Goal: Task Accomplishment & Management: Manage account settings

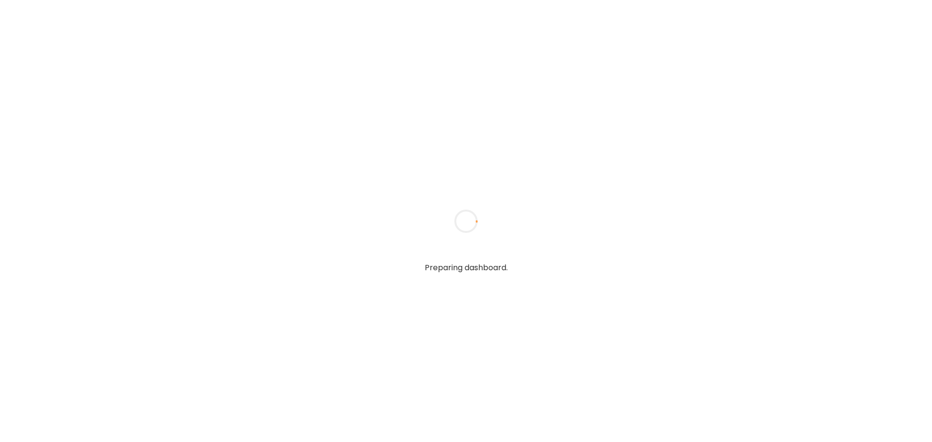
type textarea "**********"
type input "**********"
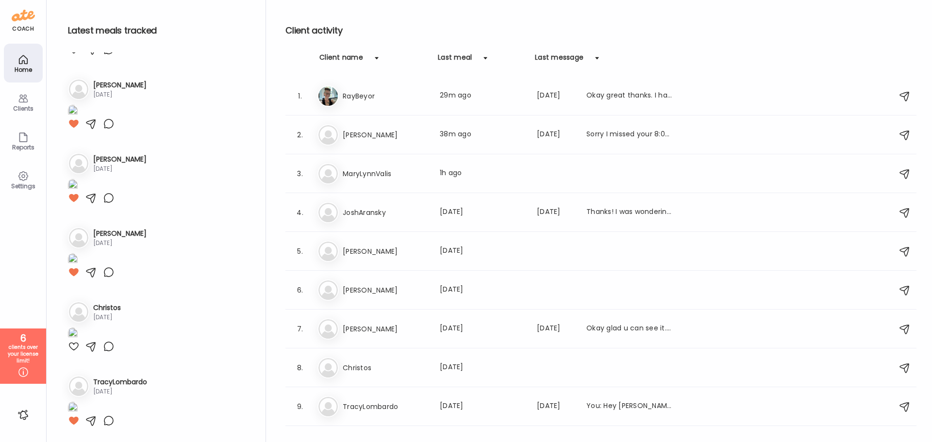
scroll to position [1350, 0]
type input "**********"
click at [24, 369] on icon at bounding box center [23, 373] width 12 height 12
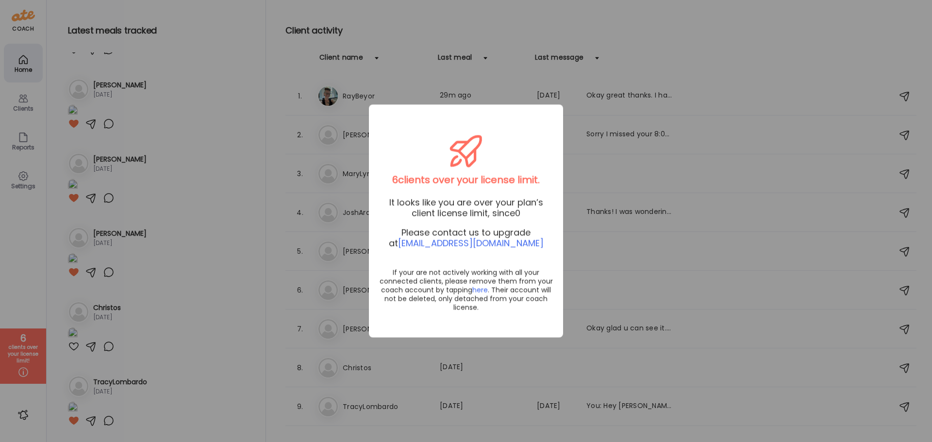
click at [34, 274] on div "Ate Coach Dashboard Wahoo! It’s official Take a moment to set up your Coach Pro…" at bounding box center [466, 221] width 932 height 442
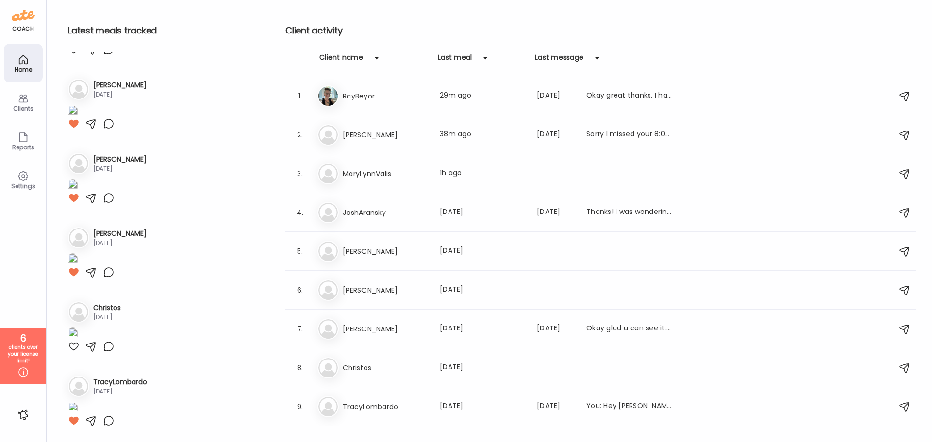
click at [23, 172] on icon at bounding box center [23, 176] width 12 height 12
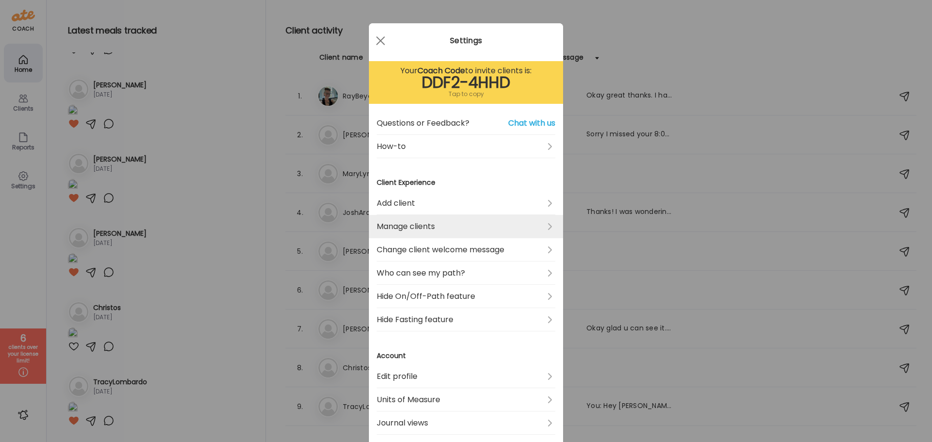
click at [418, 230] on link "Manage clients" at bounding box center [466, 226] width 179 height 23
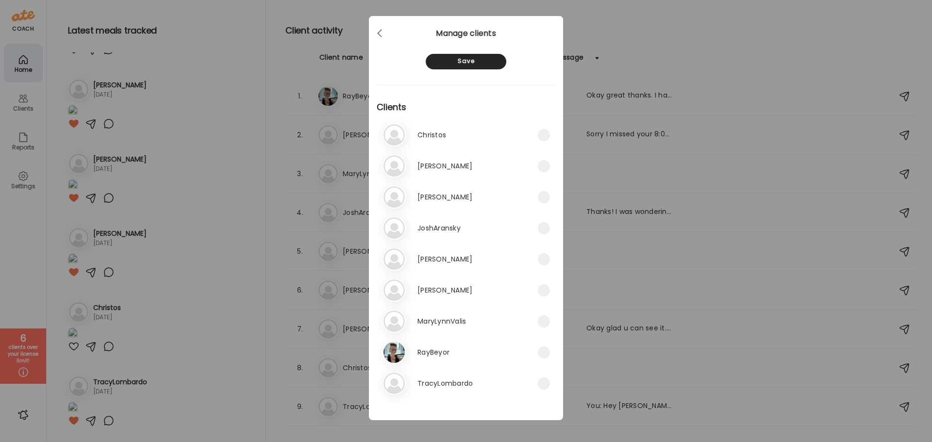
scroll to position [9, 0]
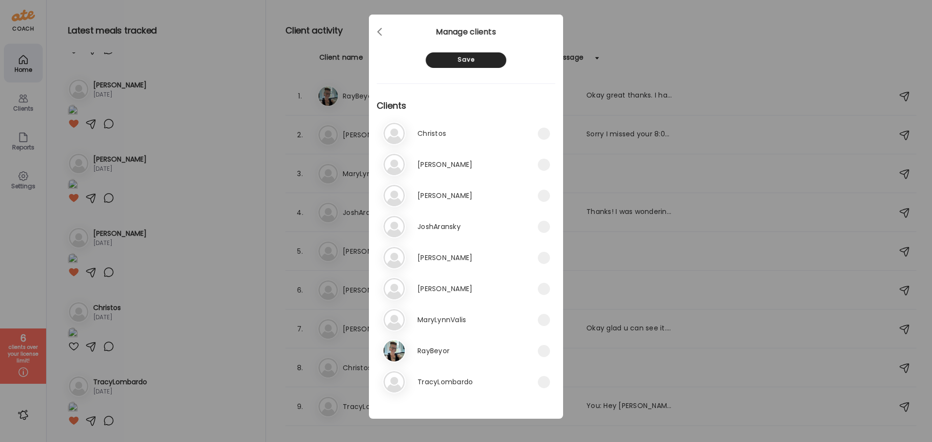
click at [564, 263] on div "Ate Coach Dashboard Wahoo! It’s official Take a moment to set up your Coach Pro…" at bounding box center [466, 221] width 932 height 442
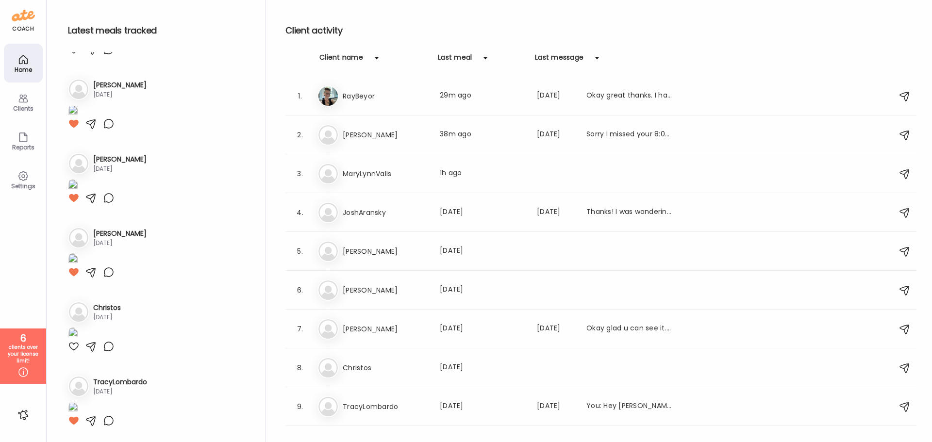
click at [24, 107] on div "Clients" at bounding box center [23, 108] width 35 height 6
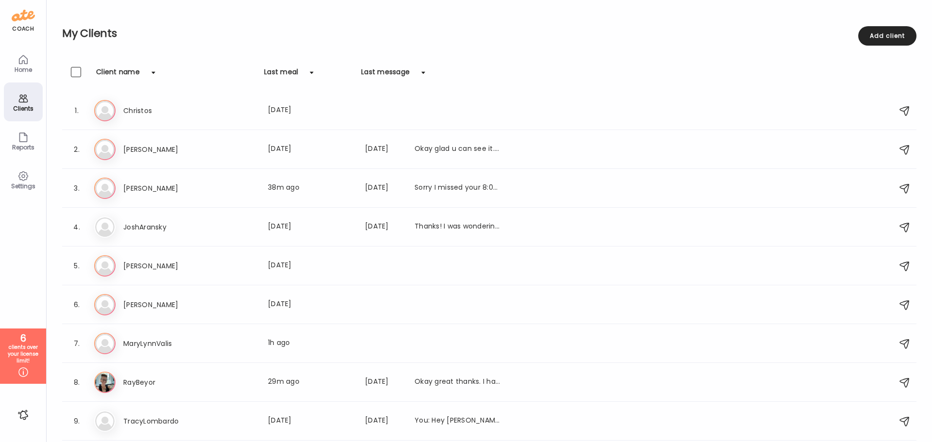
click at [35, 420] on div "coach Home Clients Coaches Teams Reports Settings 6 clients over your license l…" at bounding box center [23, 221] width 47 height 442
click at [30, 420] on div at bounding box center [24, 415] width 16 height 16
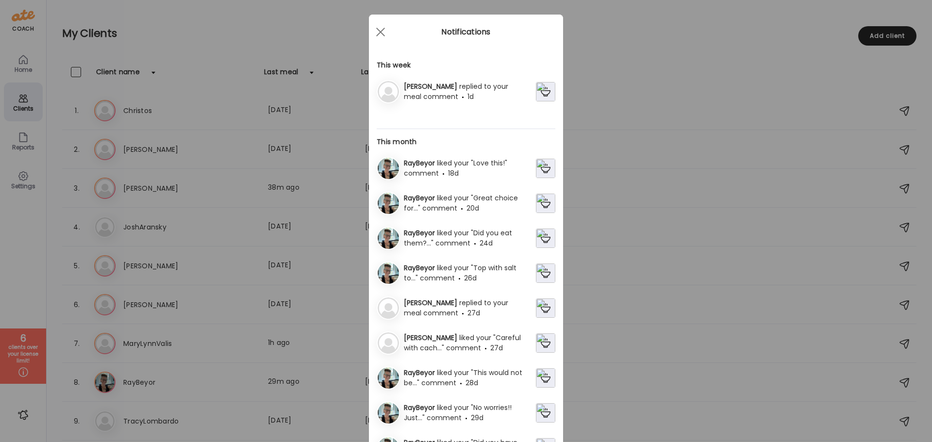
click at [24, 417] on div "Ate Coach Dashboard Wahoo! It’s official Take a moment to set up your Coach Pro…" at bounding box center [466, 221] width 932 height 442
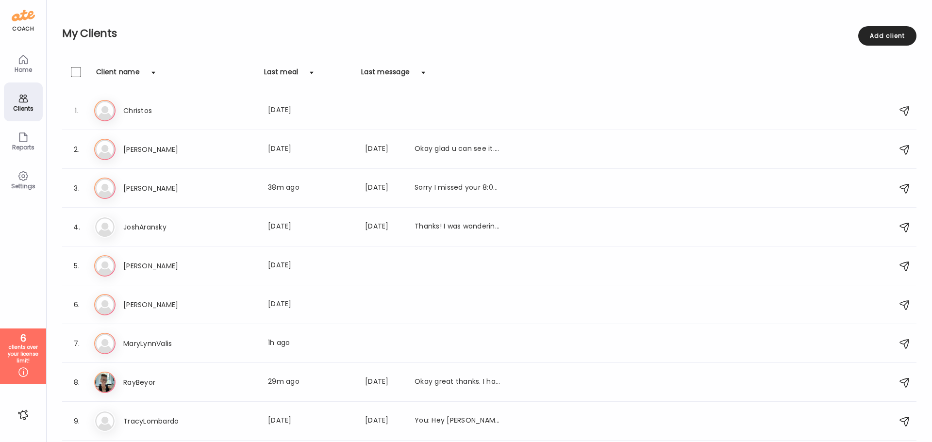
click at [24, 417] on div at bounding box center [24, 415] width 16 height 16
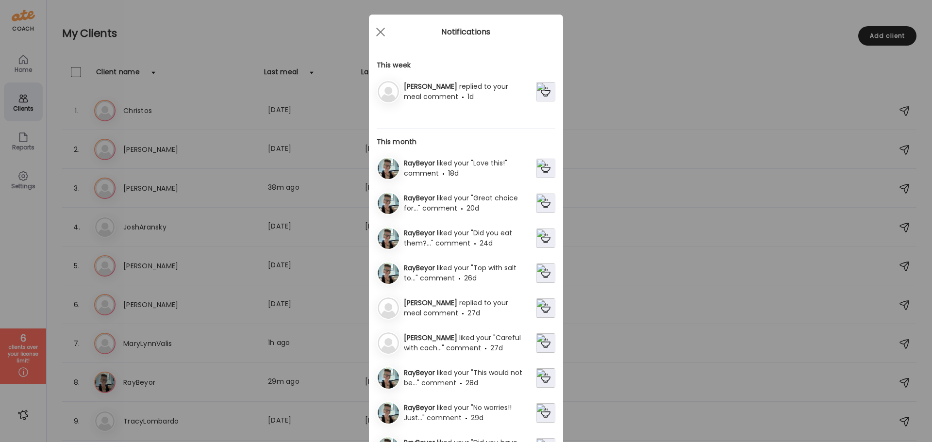
click at [13, 192] on div "Ate Coach Dashboard Wahoo! It’s official Take a moment to set up your Coach Pro…" at bounding box center [466, 221] width 932 height 442
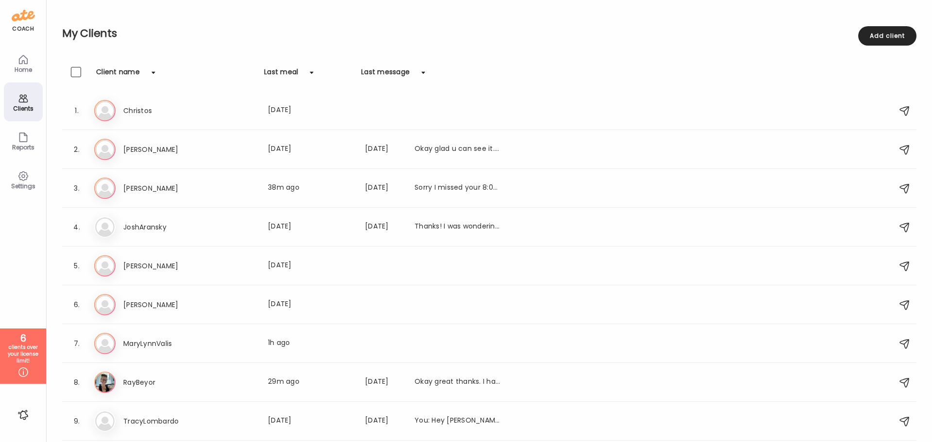
click at [17, 184] on div "Settings" at bounding box center [23, 186] width 35 height 6
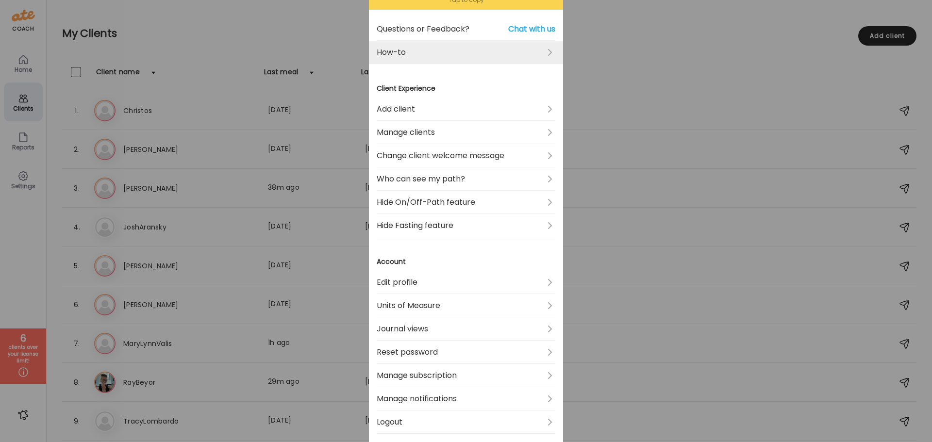
scroll to position [228, 0]
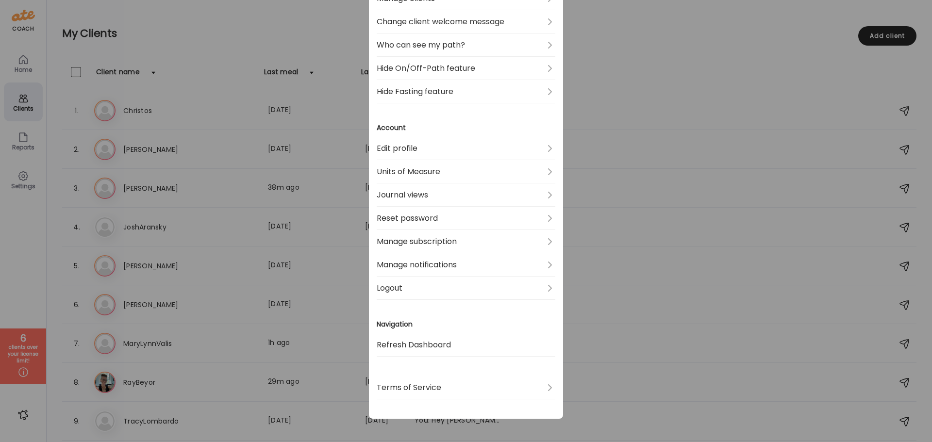
click at [21, 17] on div "Ate Coach Dashboard Wahoo! It’s official Take a moment to set up your Coach Pro…" at bounding box center [466, 221] width 932 height 442
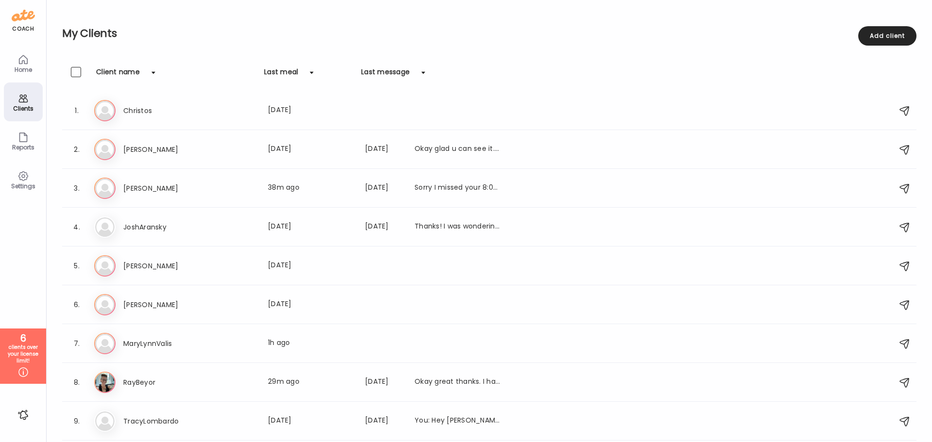
click at [21, 17] on img at bounding box center [23, 16] width 23 height 16
click at [19, 146] on div "Reports" at bounding box center [23, 147] width 35 height 6
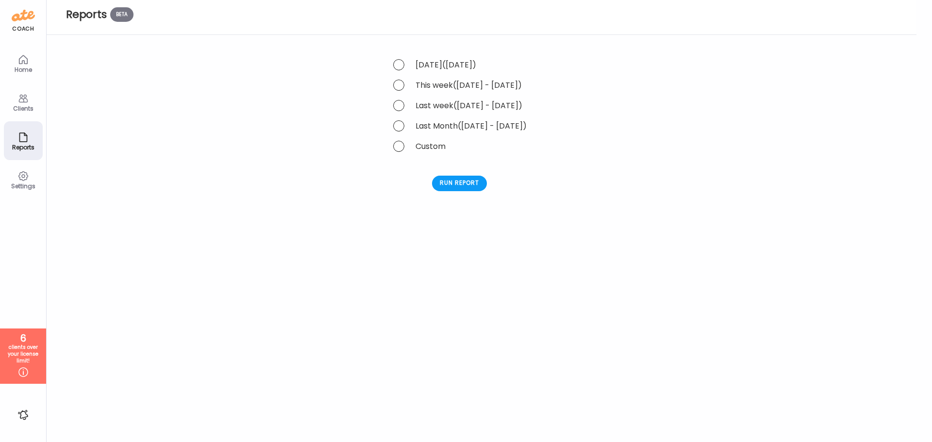
click at [25, 180] on icon at bounding box center [22, 176] width 9 height 9
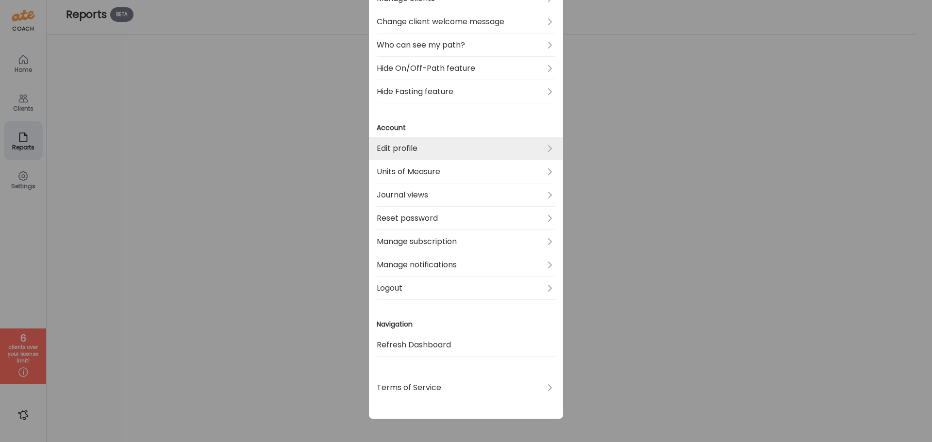
click at [439, 150] on link "Edit profile" at bounding box center [466, 148] width 179 height 23
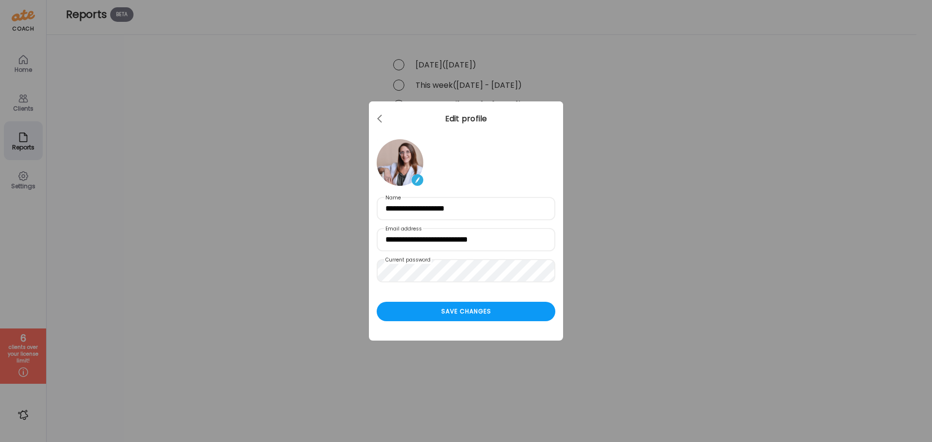
scroll to position [0, 0]
click at [379, 119] on span at bounding box center [379, 117] width 5 height 5
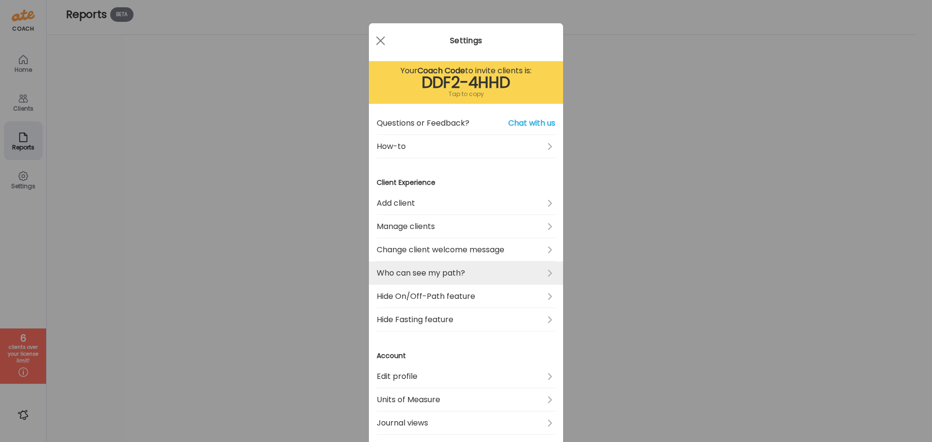
click at [467, 274] on link "Who can see my path?" at bounding box center [466, 273] width 179 height 23
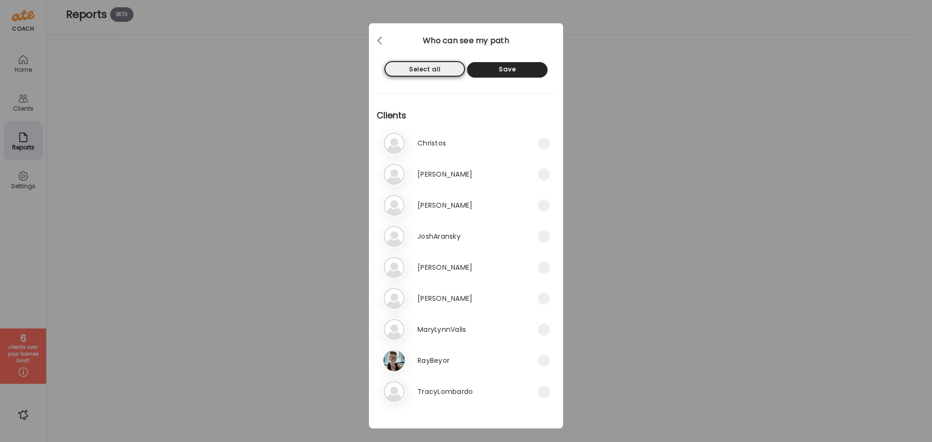
click at [407, 70] on div "Select all" at bounding box center [425, 69] width 81 height 16
click at [407, 70] on div "Unselect all" at bounding box center [425, 69] width 81 height 16
click at [379, 41] on div at bounding box center [380, 40] width 19 height 19
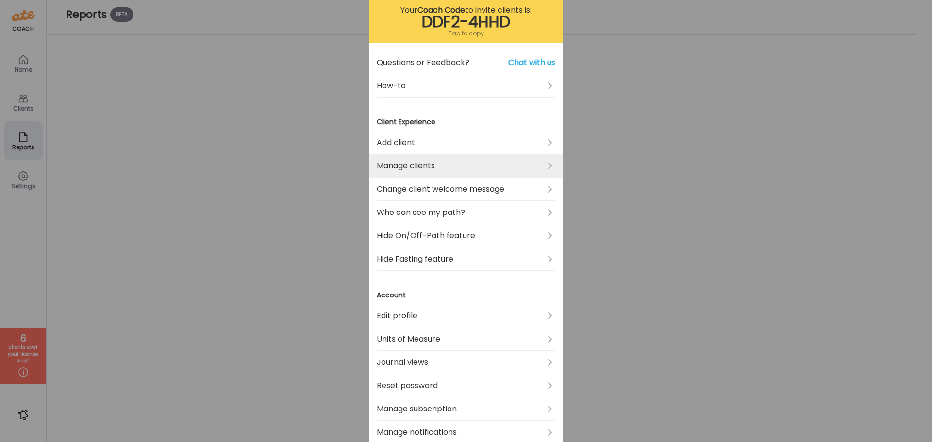
scroll to position [49, 0]
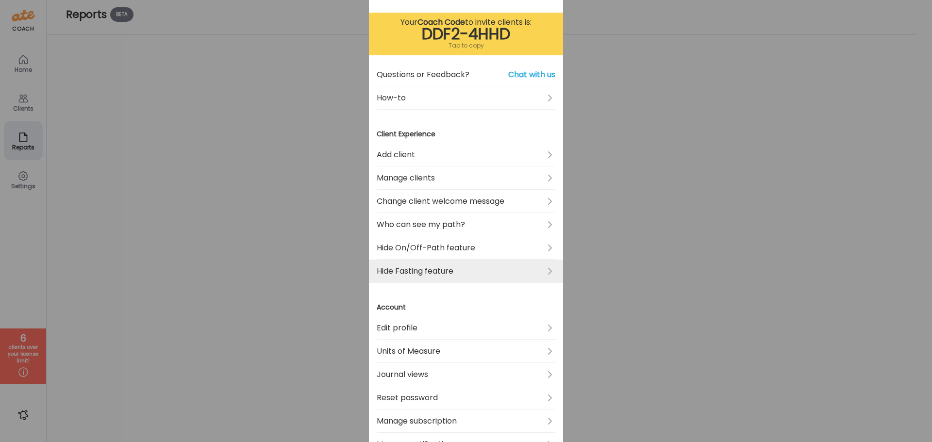
click at [421, 271] on link "Hide Fasting feature" at bounding box center [466, 271] width 179 height 23
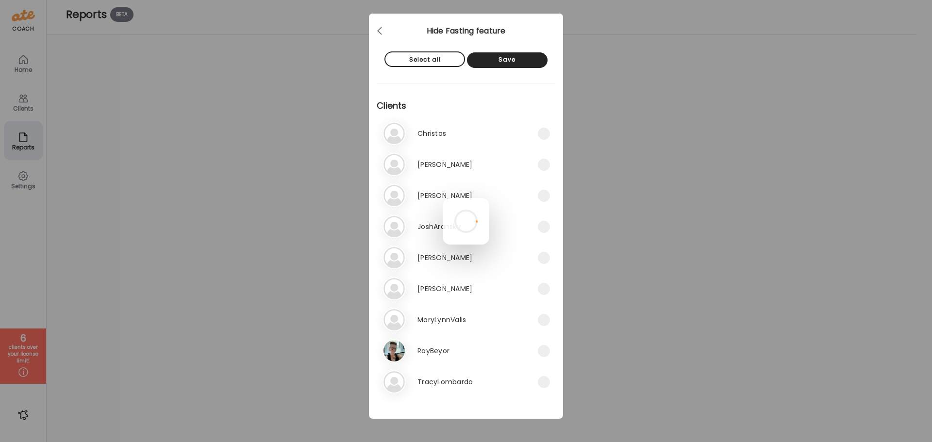
scroll to position [0, 0]
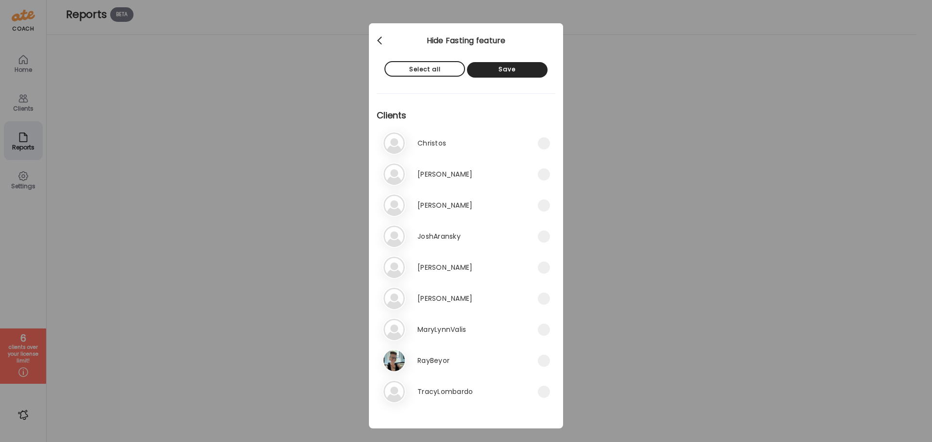
click at [382, 44] on div at bounding box center [380, 40] width 19 height 19
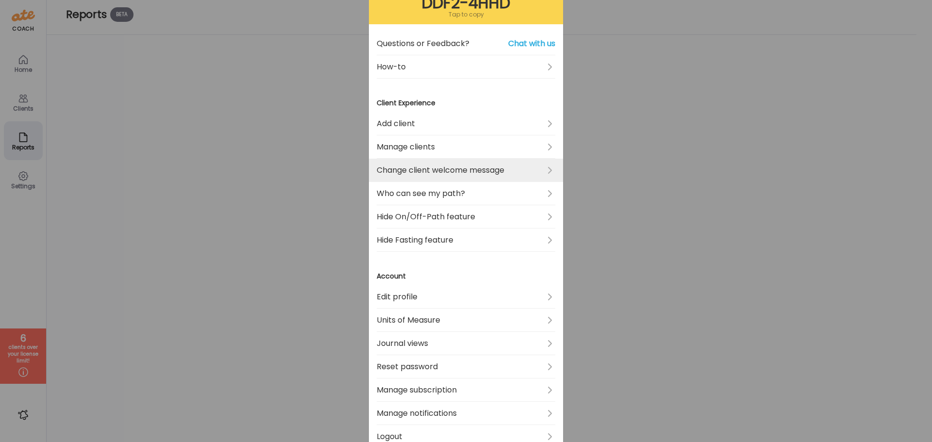
scroll to position [97, 0]
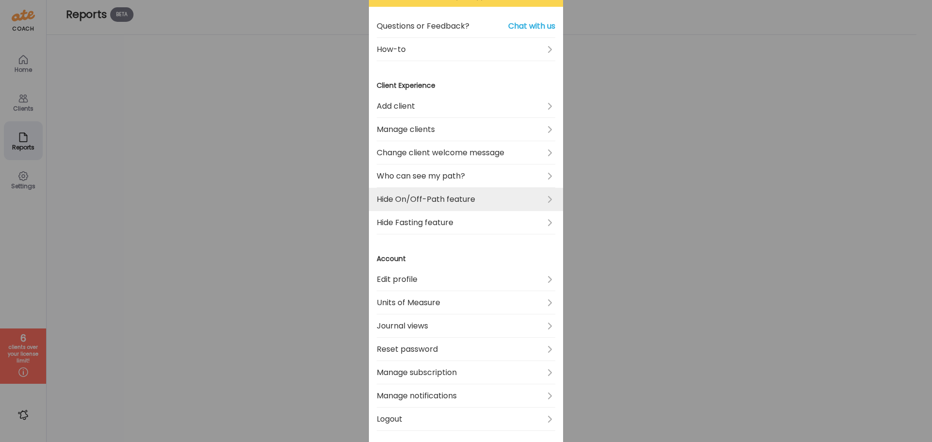
click at [418, 199] on link "Hide On/Off-Path feature" at bounding box center [466, 199] width 179 height 23
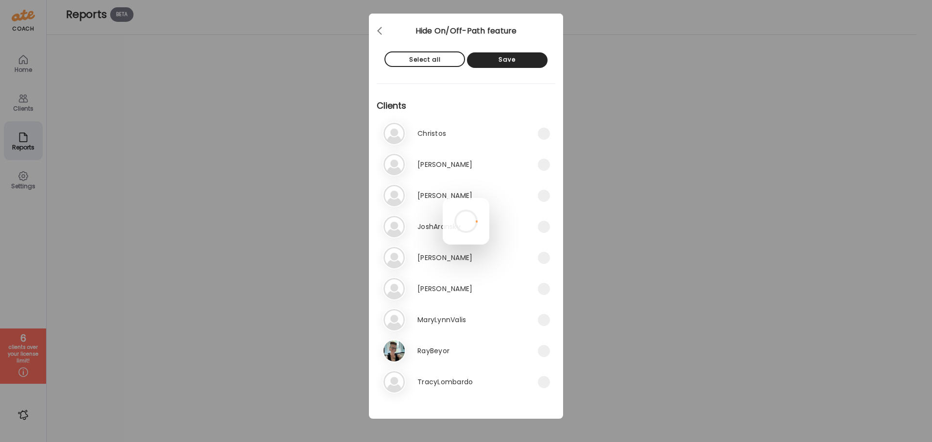
scroll to position [0, 0]
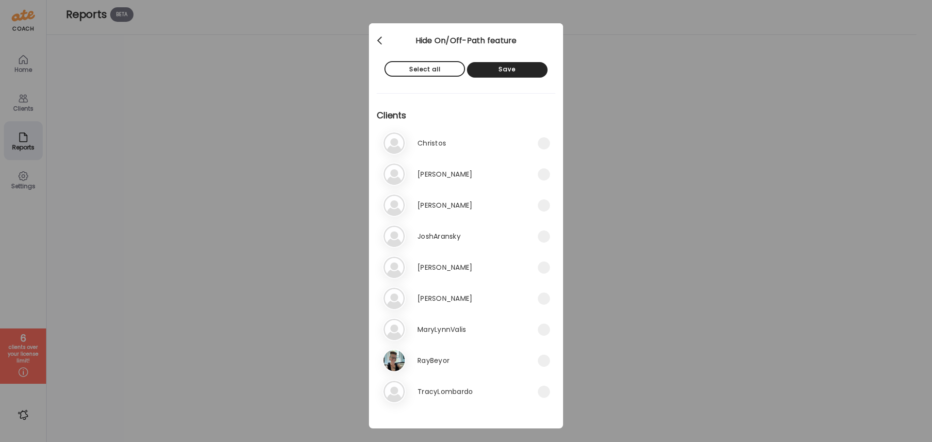
click at [384, 40] on div at bounding box center [380, 40] width 19 height 19
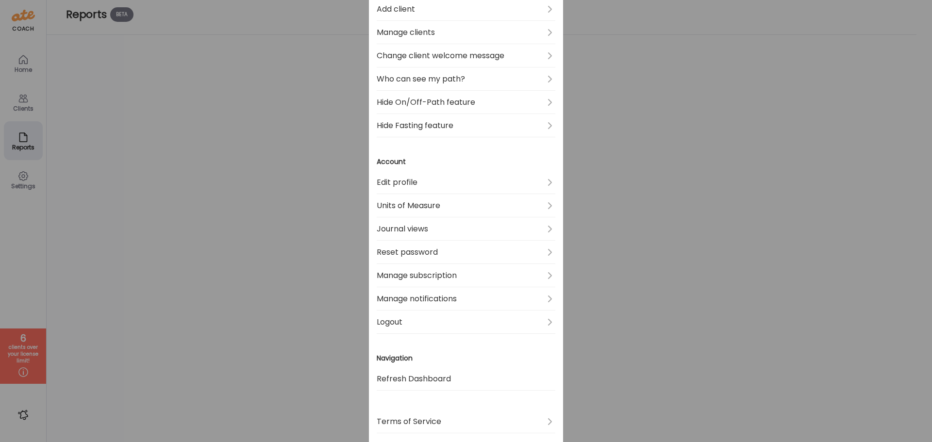
scroll to position [228, 0]
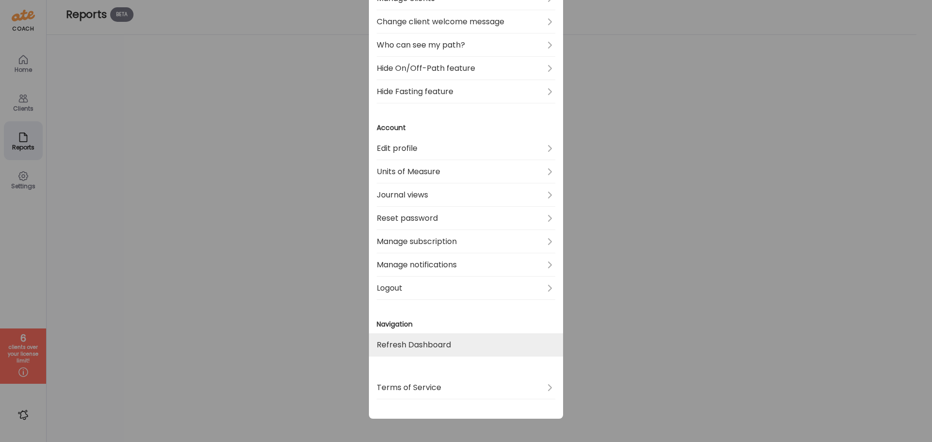
click at [435, 346] on link "Refresh Dashboard" at bounding box center [466, 345] width 179 height 23
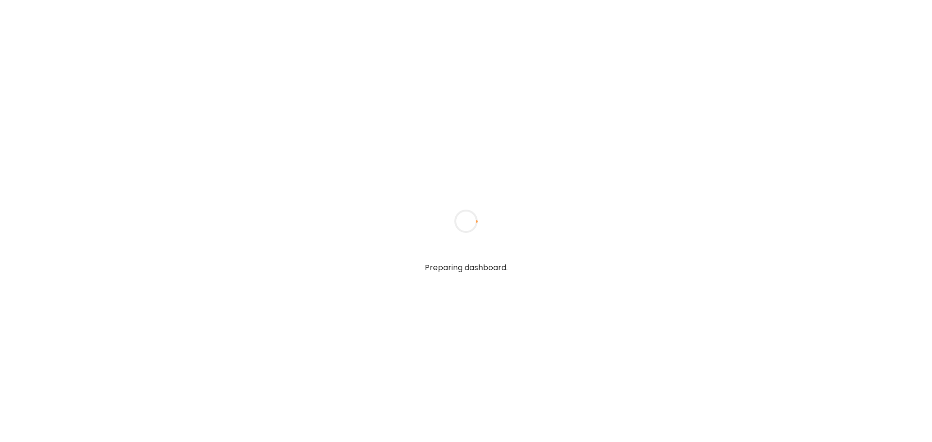
type textarea "**********"
type input "**********"
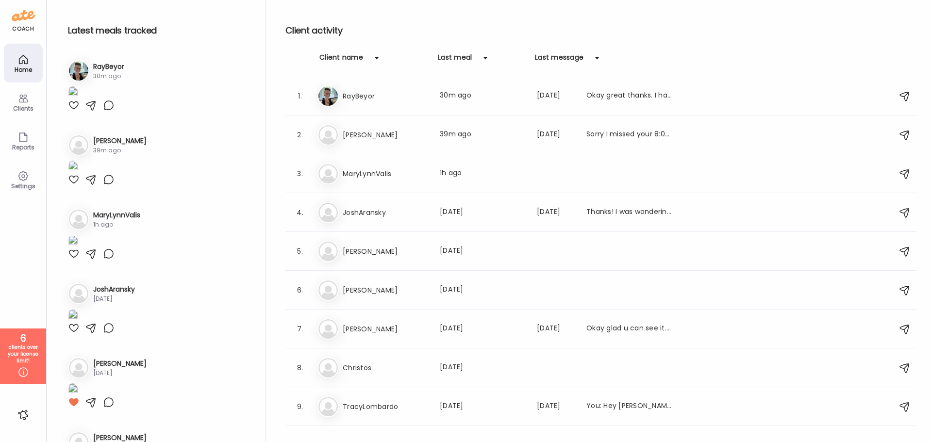
type input "**********"
click at [36, 146] on div "Reports" at bounding box center [23, 147] width 35 height 6
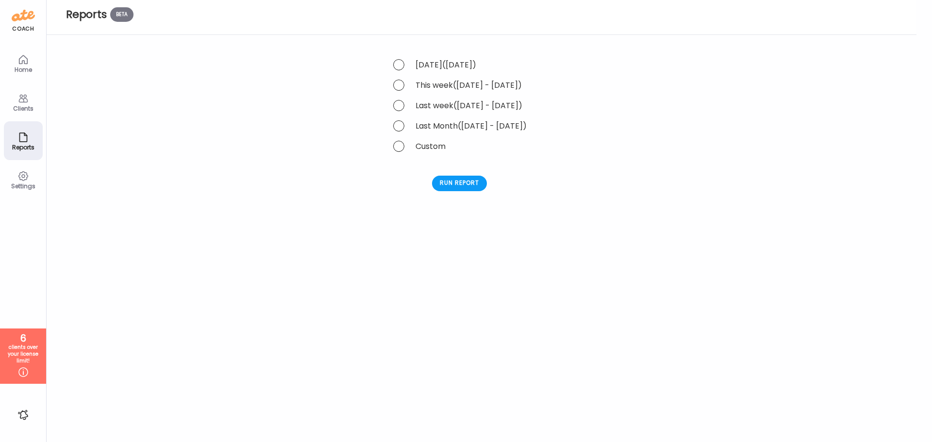
click at [21, 107] on div "Clients" at bounding box center [23, 108] width 35 height 6
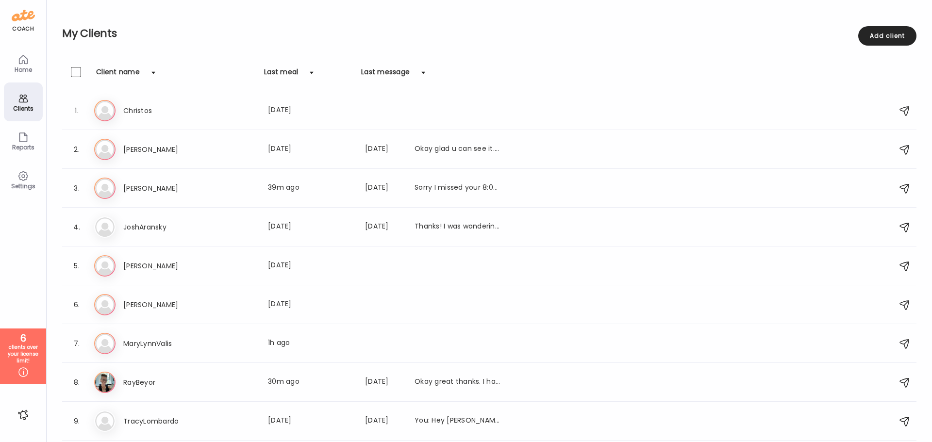
click at [28, 23] on div "coach Home Clients Coaches Teams Reports Settings 6 clients over your license l…" at bounding box center [23, 221] width 47 height 442
click at [27, 417] on div at bounding box center [24, 415] width 16 height 16
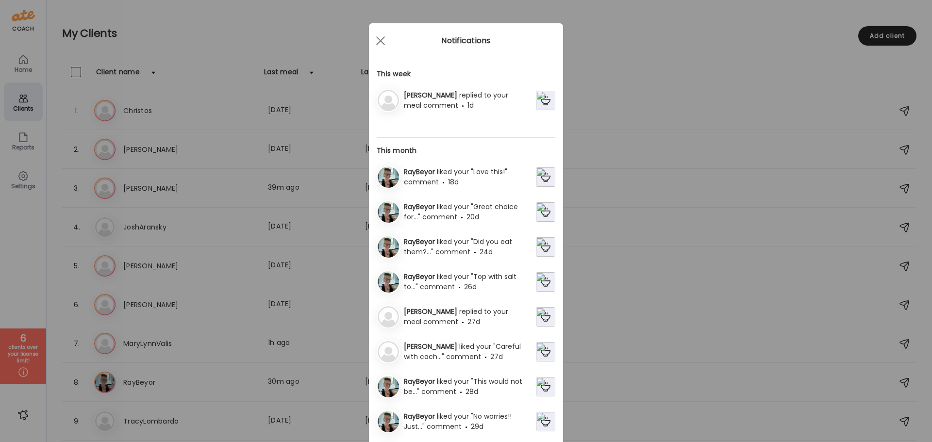
click at [30, 404] on div "Ate Coach Dashboard Wahoo! It’s official Take a moment to set up your Coach Pro…" at bounding box center [466, 221] width 932 height 442
